Goal: Task Accomplishment & Management: Manage account settings

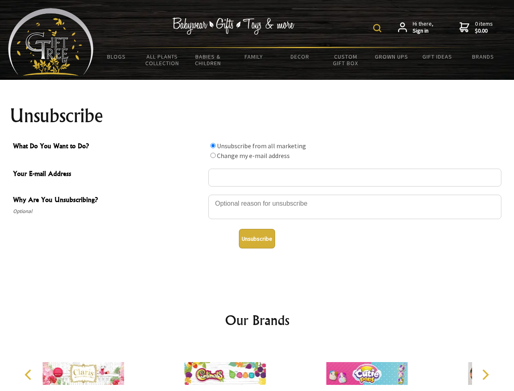
click at [379, 28] on img at bounding box center [377, 28] width 8 height 8
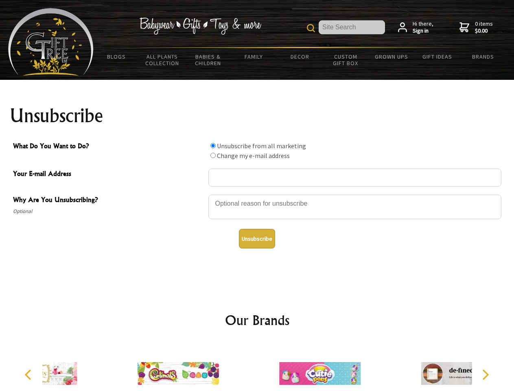
click at [257, 194] on div at bounding box center [354, 208] width 293 height 28
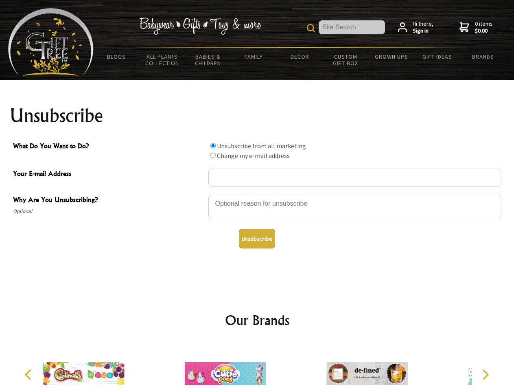
click at [213, 145] on input "What Do You Want to Do?" at bounding box center [212, 145] width 5 height 5
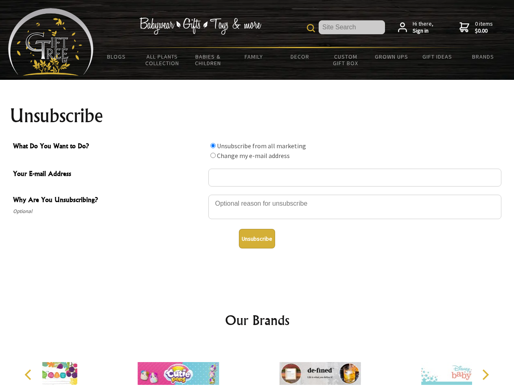
click at [213, 155] on input "What Do You Want to Do?" at bounding box center [212, 155] width 5 height 5
radio input "true"
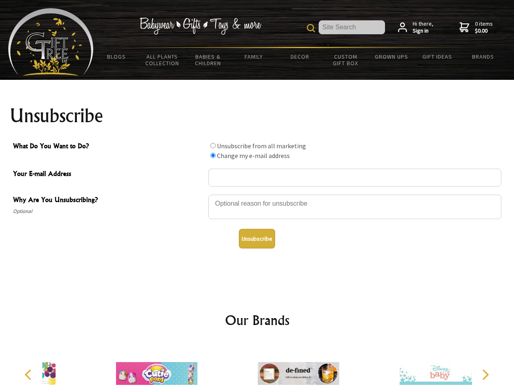
click at [257, 239] on button "Unsubscribe" at bounding box center [257, 239] width 36 height 20
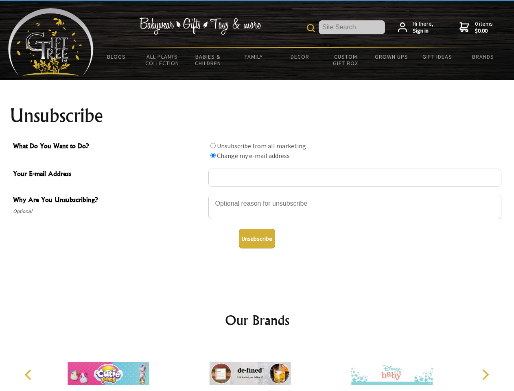
click at [257, 367] on img at bounding box center [249, 373] width 81 height 61
click at [29, 374] on icon "Previous" at bounding box center [29, 374] width 11 height 11
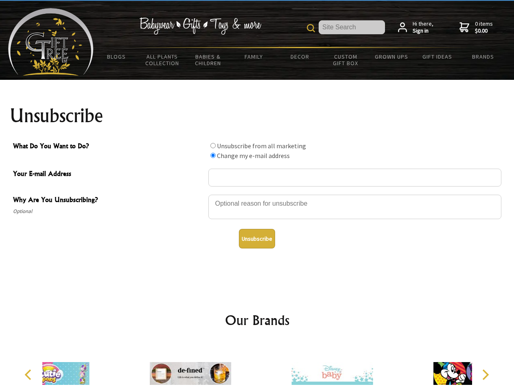
click at [485, 374] on icon "Next" at bounding box center [485, 374] width 11 height 11
